Goal: Book appointment/travel/reservation

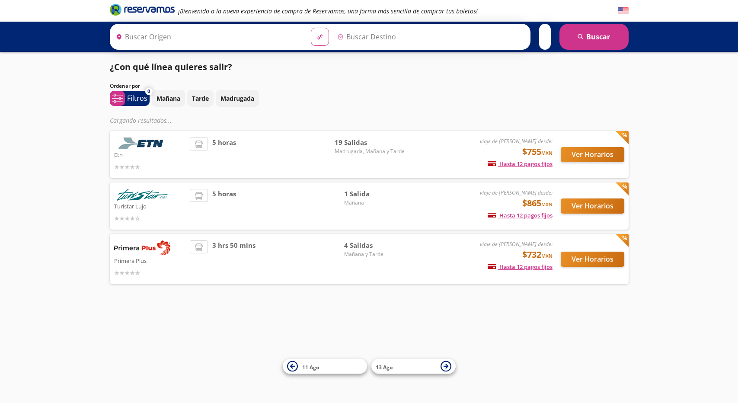
type input "[DATE][GEOGRAPHIC_DATA][PERSON_NAME], [GEOGRAPHIC_DATA]"
type input "[GEOGRAPHIC_DATA], [GEOGRAPHIC_DATA]"
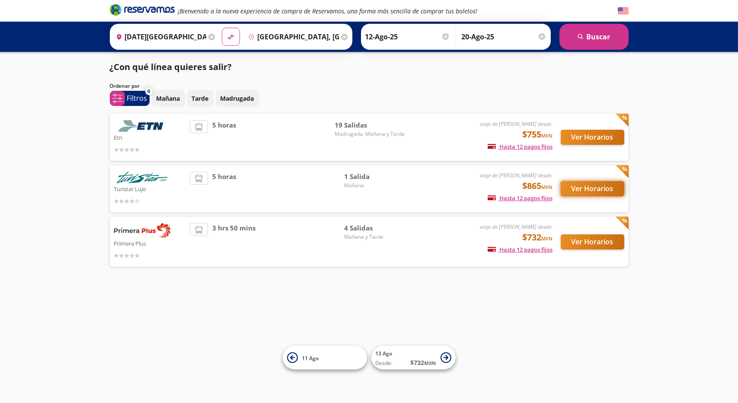
click at [578, 189] on button "Ver Horarios" at bounding box center [593, 188] width 64 height 15
click at [571, 137] on button "Ver Horarios" at bounding box center [593, 137] width 64 height 15
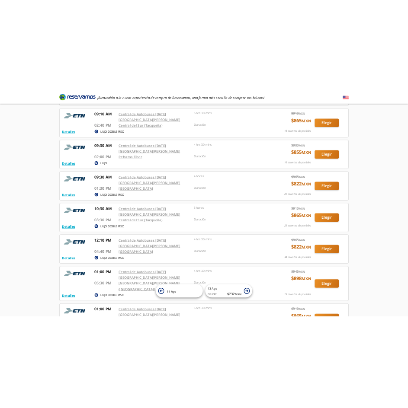
scroll to position [487, 0]
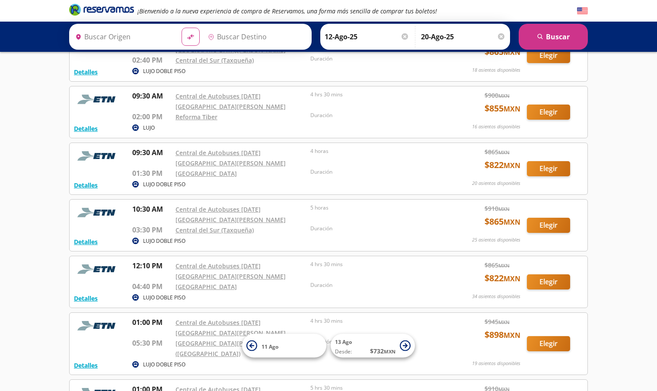
type input "[DATE][GEOGRAPHIC_DATA][PERSON_NAME], [GEOGRAPHIC_DATA]"
type input "[GEOGRAPHIC_DATA], [GEOGRAPHIC_DATA]"
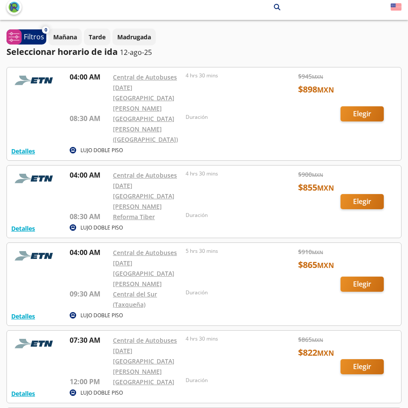
scroll to position [0, 0]
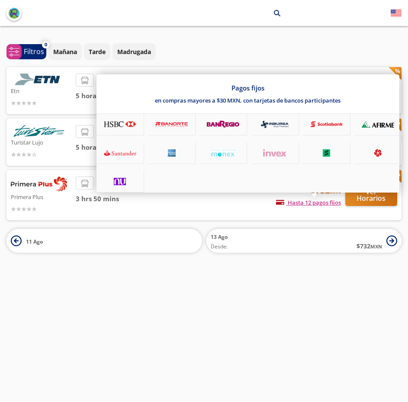
click at [373, 192] on div "Pagos fijos en compras mayores a $30 MXN, con tarjetas de bancos participantes" at bounding box center [247, 133] width 303 height 118
click at [368, 207] on div at bounding box center [204, 201] width 408 height 402
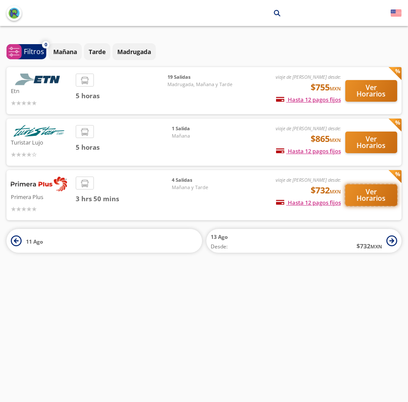
click at [367, 202] on button "Ver Horarios" at bounding box center [371, 195] width 52 height 22
click at [383, 87] on button "Ver Horarios" at bounding box center [371, 91] width 52 height 22
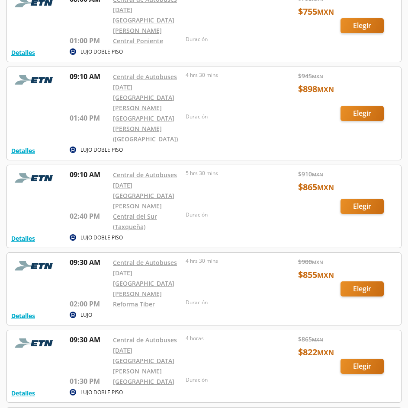
scroll to position [520, 0]
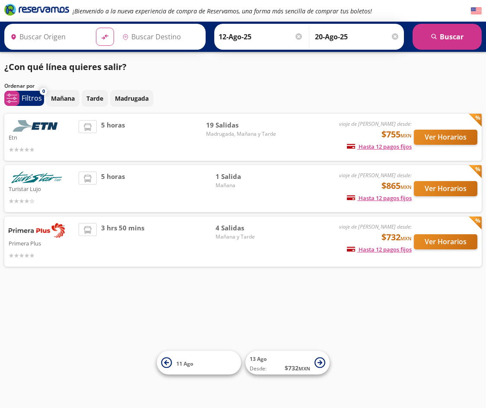
type input "[DATE][GEOGRAPHIC_DATA][PERSON_NAME], [GEOGRAPHIC_DATA]"
type input "[GEOGRAPHIC_DATA], [GEOGRAPHIC_DATA]"
click at [77, 335] on div "¡Bienvenido a la nueva experiencia de compra de Reservamos, una forma más senci…" at bounding box center [243, 204] width 486 height 408
